Goal: Information Seeking & Learning: Check status

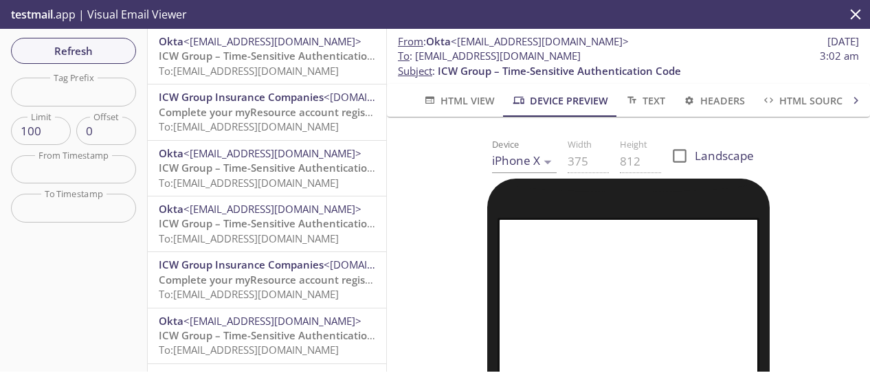
scroll to position [275, 0]
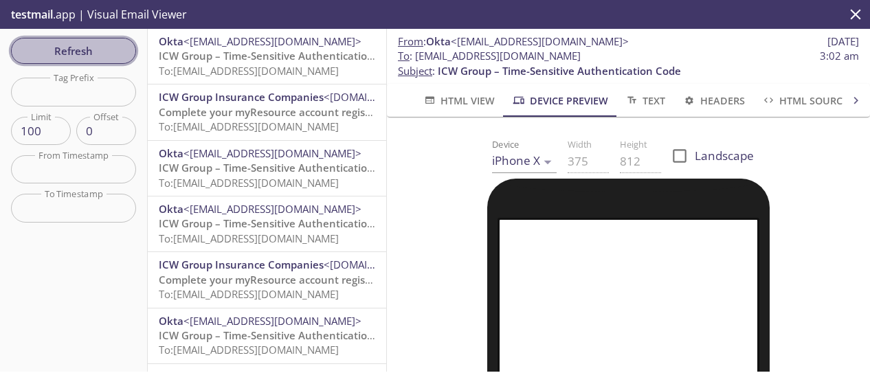
click at [67, 39] on button "Refresh" at bounding box center [73, 51] width 125 height 26
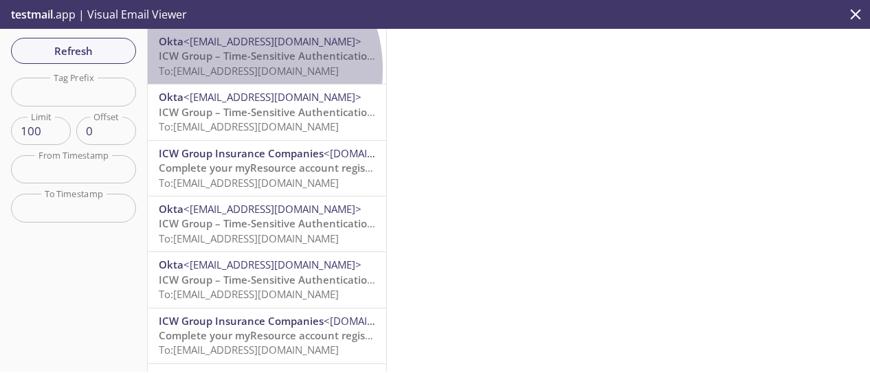
click at [237, 69] on span "To: [EMAIL_ADDRESS][DOMAIN_NAME]" at bounding box center [249, 71] width 180 height 14
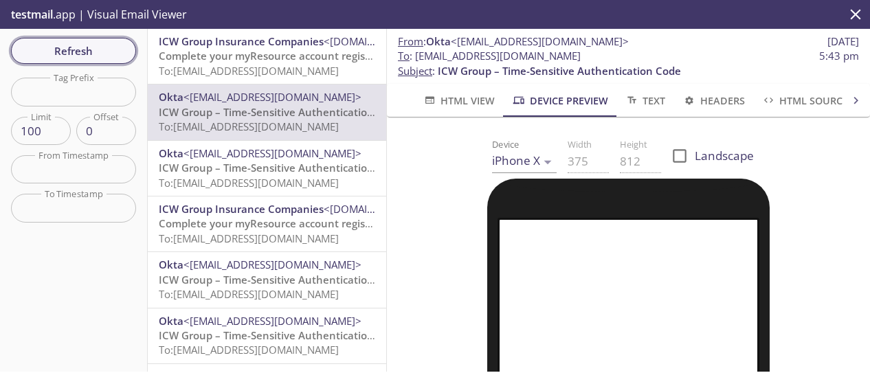
click at [95, 52] on span "Refresh" at bounding box center [73, 51] width 103 height 18
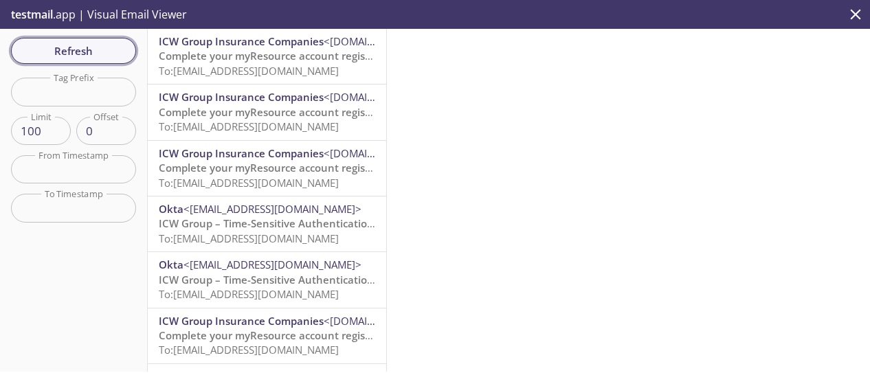
click at [95, 52] on span "Refresh" at bounding box center [73, 51] width 103 height 18
click at [301, 55] on span "Complete your myResource account registration" at bounding box center [279, 56] width 241 height 14
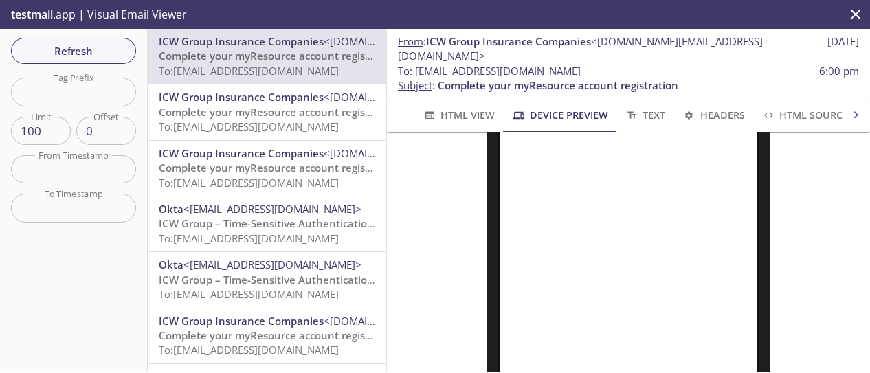
scroll to position [206, 0]
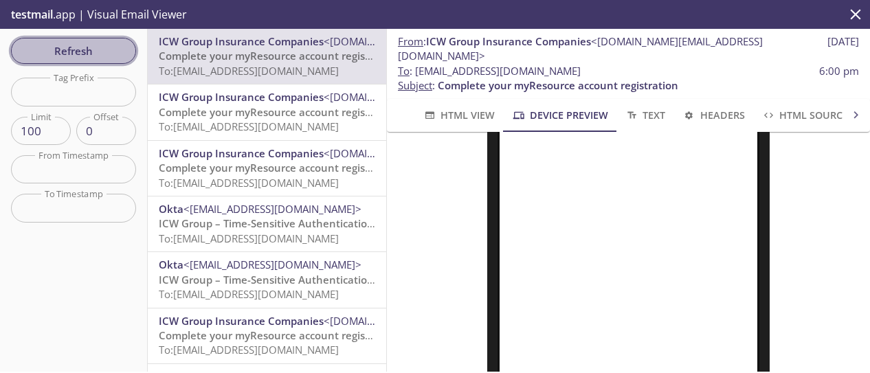
click at [79, 47] on span "Refresh" at bounding box center [73, 51] width 103 height 18
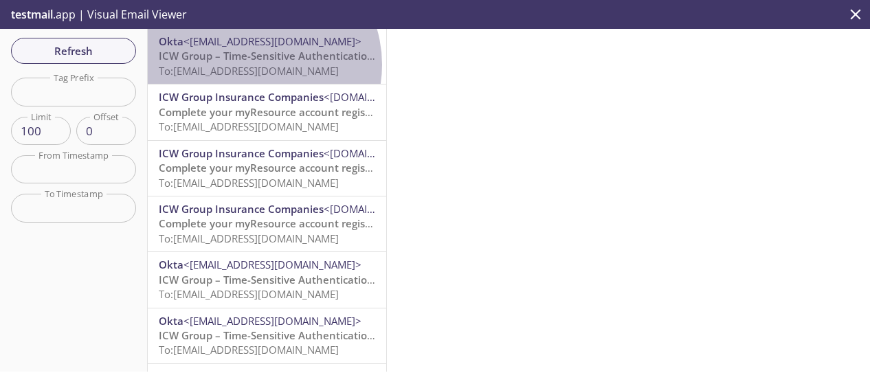
click at [256, 65] on span "To: [EMAIL_ADDRESS][DOMAIN_NAME]" at bounding box center [249, 71] width 180 height 14
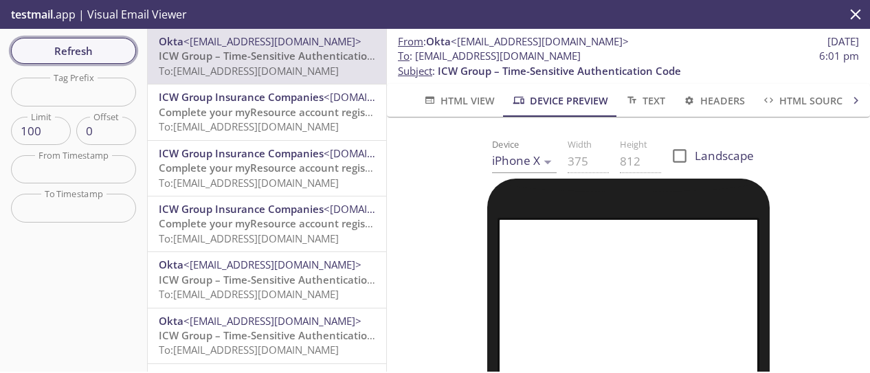
click at [88, 52] on span "Refresh" at bounding box center [73, 51] width 103 height 18
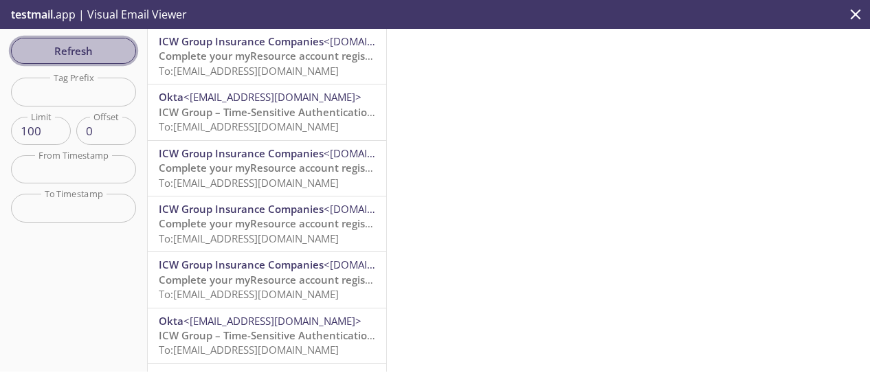
click at [105, 45] on span "Refresh" at bounding box center [73, 51] width 103 height 18
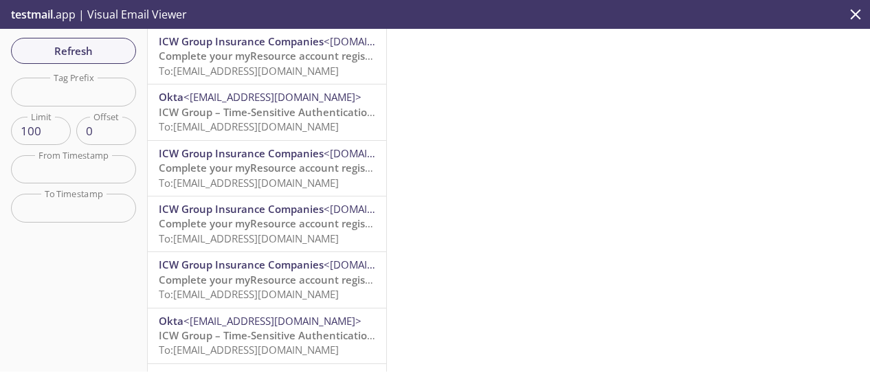
click at [276, 58] on span "Complete your myResource account registration" at bounding box center [279, 56] width 241 height 14
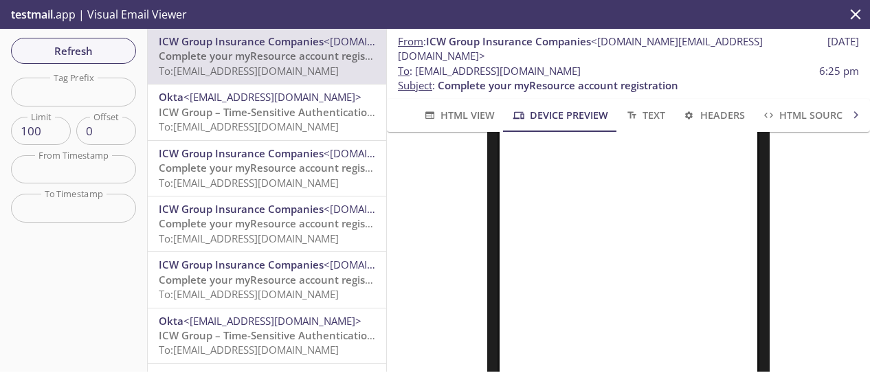
scroll to position [344, 0]
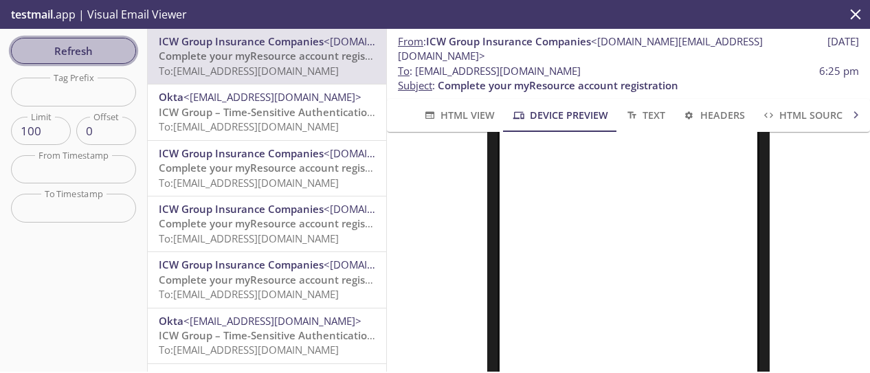
click at [101, 46] on span "Refresh" at bounding box center [73, 51] width 103 height 18
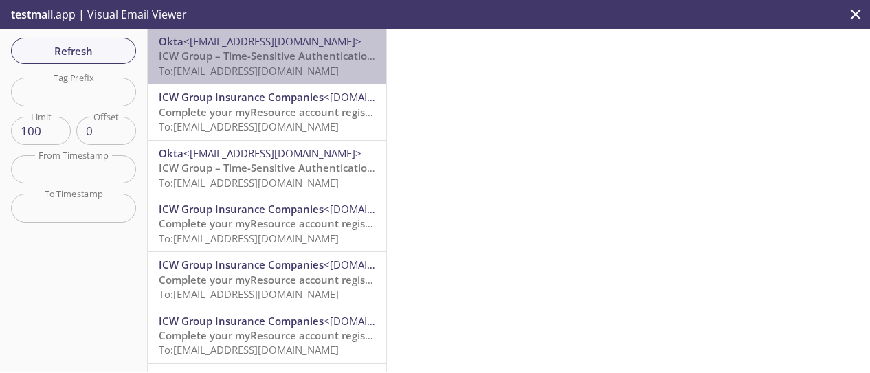
click at [305, 73] on span "To: [EMAIL_ADDRESS][DOMAIN_NAME]" at bounding box center [249, 71] width 180 height 14
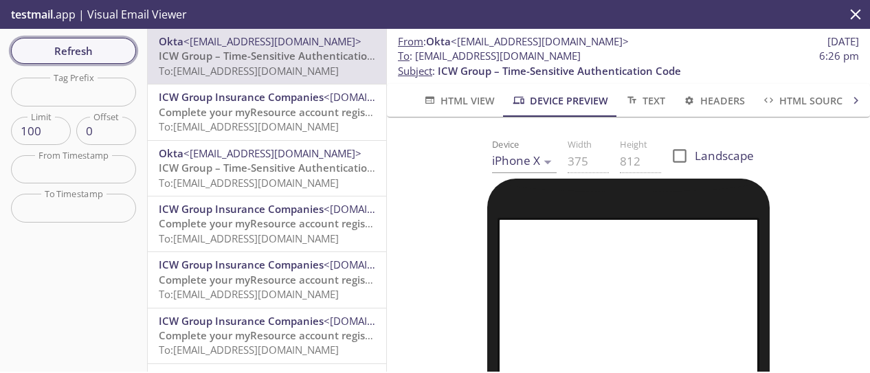
click at [81, 47] on span "Refresh" at bounding box center [73, 51] width 103 height 18
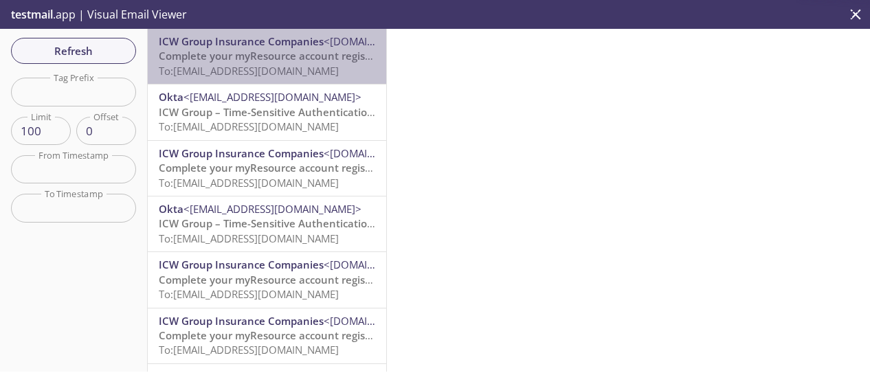
click at [276, 70] on span "To: [EMAIL_ADDRESS][DOMAIN_NAME]" at bounding box center [249, 71] width 180 height 14
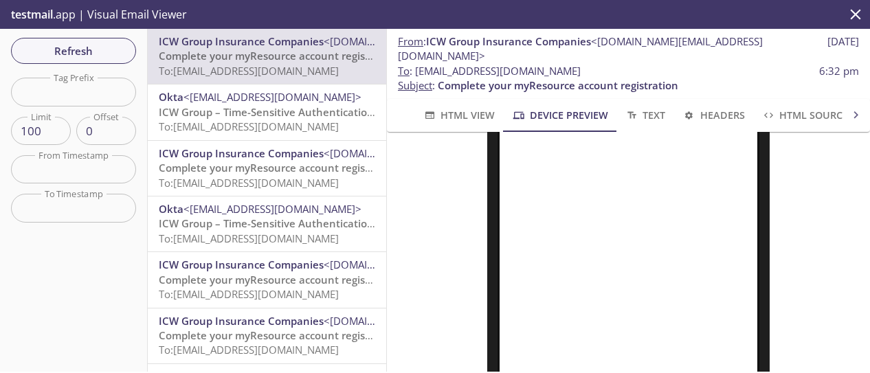
scroll to position [412, 0]
drag, startPoint x: 630, startPoint y: 60, endPoint x: 415, endPoint y: 61, distance: 214.5
click at [415, 64] on span "To : [EMAIL_ADDRESS][DOMAIN_NAME] 6:32 pm" at bounding box center [628, 71] width 461 height 14
copy span "[EMAIL_ADDRESS][DOMAIN_NAME]"
click at [120, 52] on span "Refresh" at bounding box center [73, 51] width 103 height 18
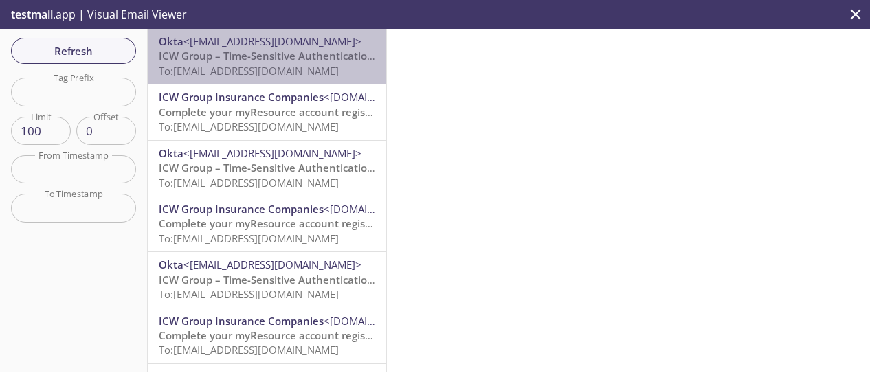
click at [271, 61] on span "ICW Group – Time-Sensitive Authentication Code" at bounding box center [280, 56] width 243 height 14
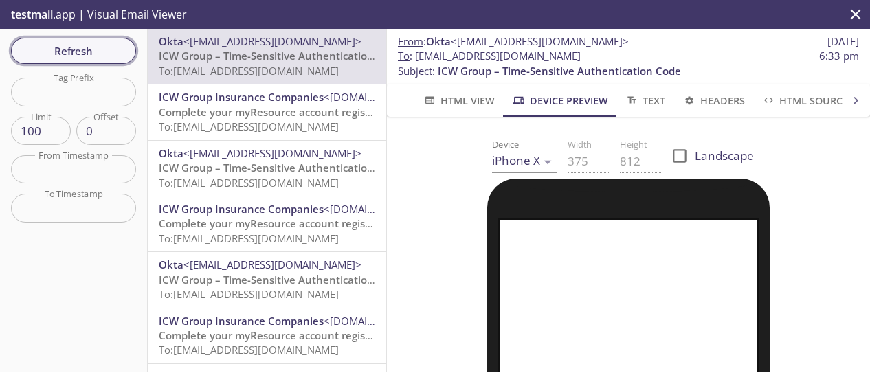
click at [71, 56] on span "Refresh" at bounding box center [73, 51] width 103 height 18
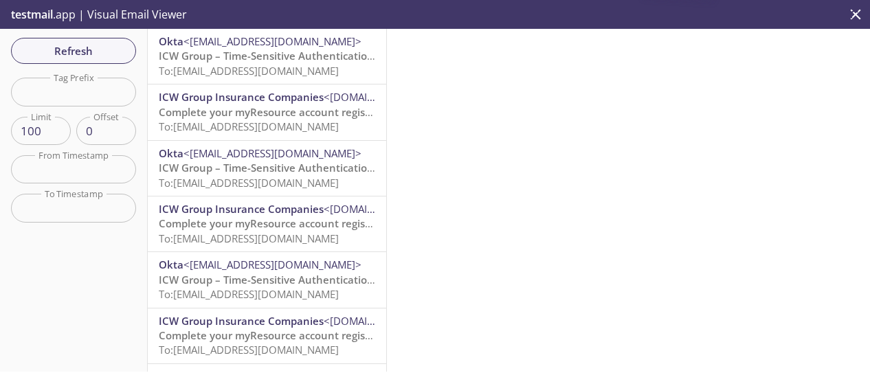
click at [227, 50] on span "ICW Group – Time-Sensitive Authentication Code" at bounding box center [280, 56] width 243 height 14
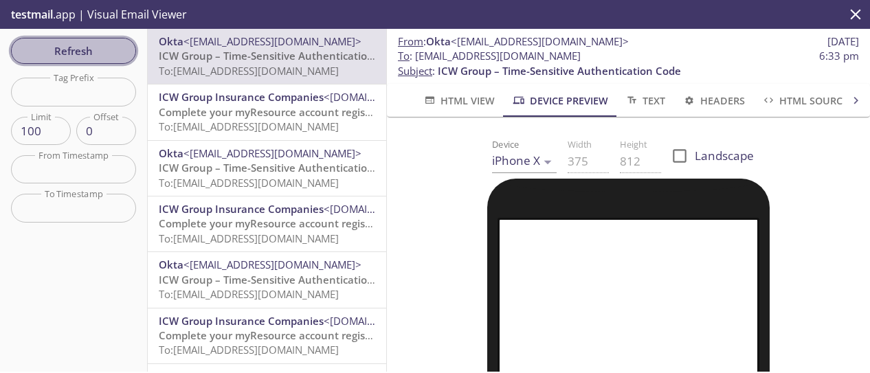
click at [71, 53] on span "Refresh" at bounding box center [73, 51] width 103 height 18
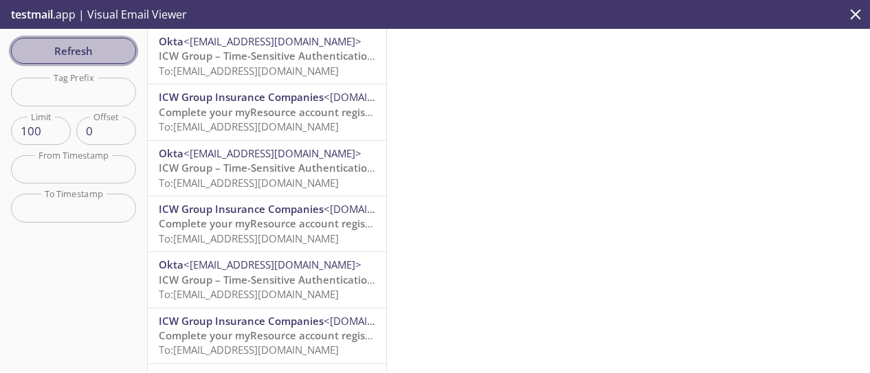
click at [84, 47] on span "Refresh" at bounding box center [73, 51] width 103 height 18
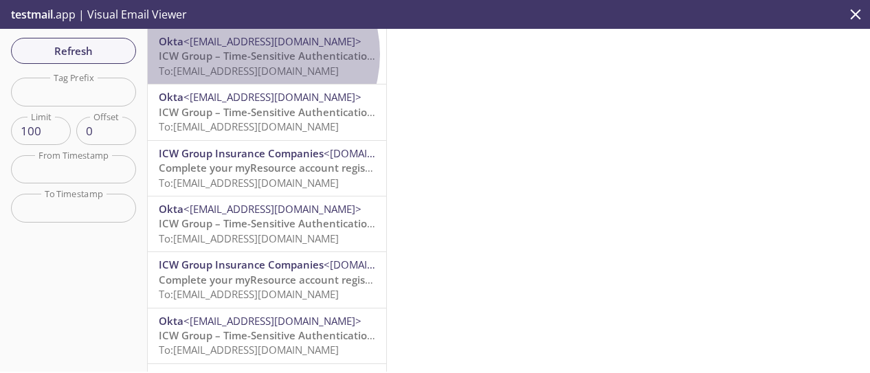
click at [254, 54] on span "ICW Group – Time-Sensitive Authentication Code" at bounding box center [280, 56] width 243 height 14
